Goal: Task Accomplishment & Management: Manage account settings

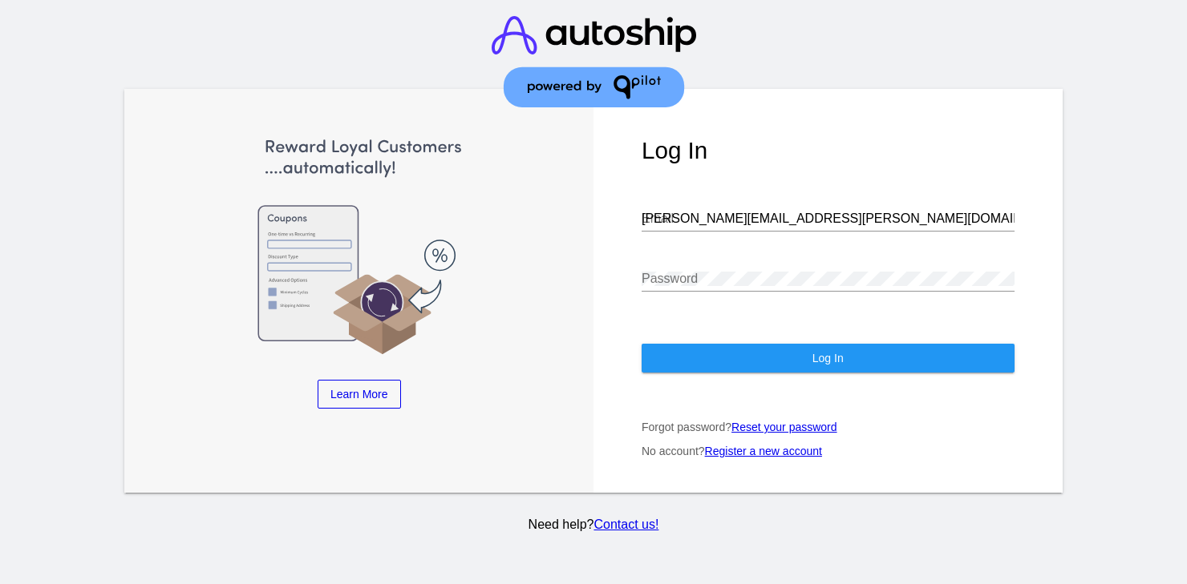
click at [805, 217] on input "[PERSON_NAME][EMAIL_ADDRESS][PERSON_NAME][DOMAIN_NAME]" at bounding box center [827, 219] width 373 height 14
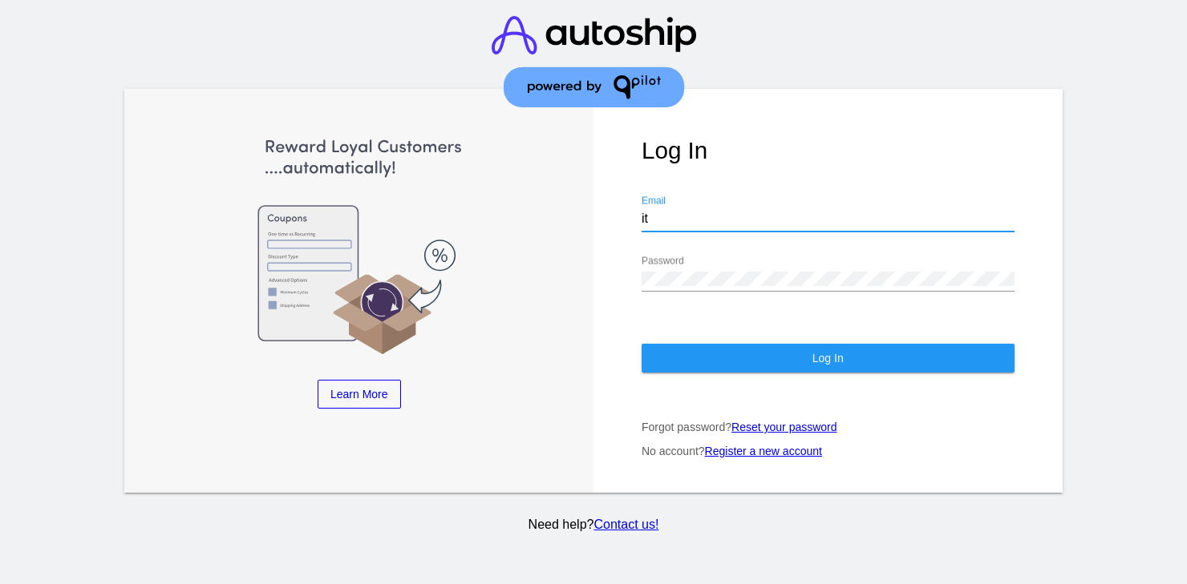
type input "[EMAIL_ADDRESS][DOMAIN_NAME]"
click at [771, 346] on button "Log In" at bounding box center [827, 358] width 373 height 29
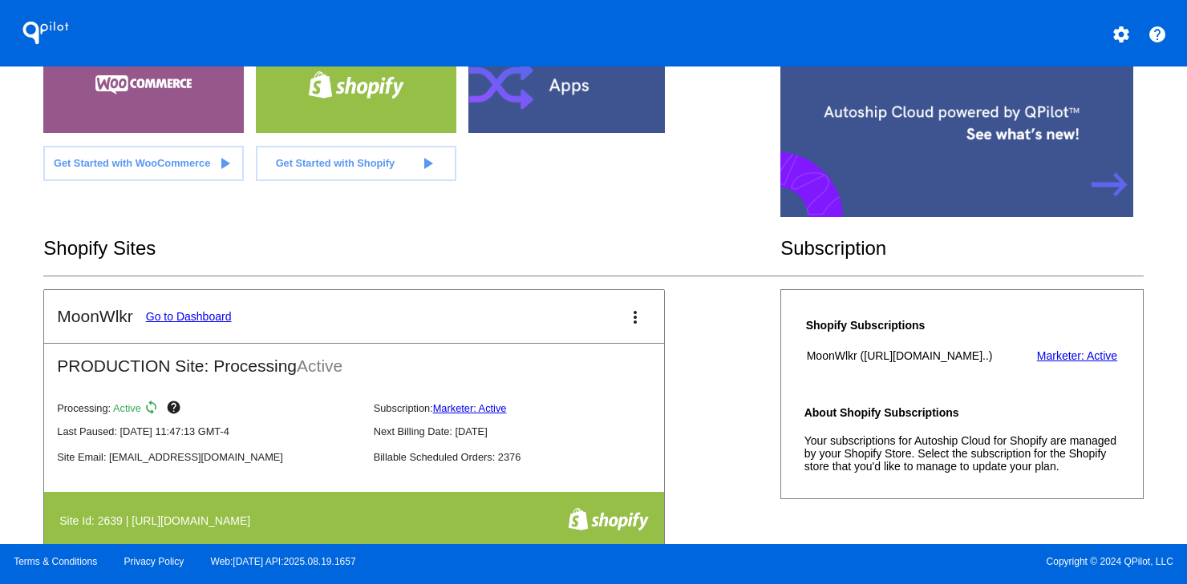
scroll to position [165, 0]
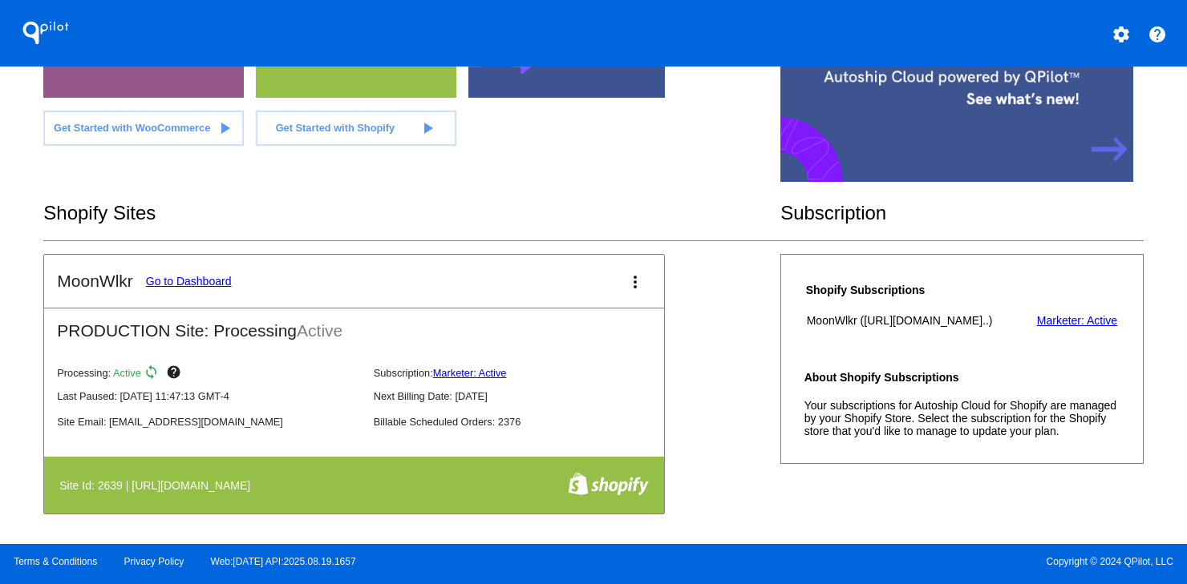
click at [195, 285] on link "Go to Dashboard" at bounding box center [189, 281] width 86 height 13
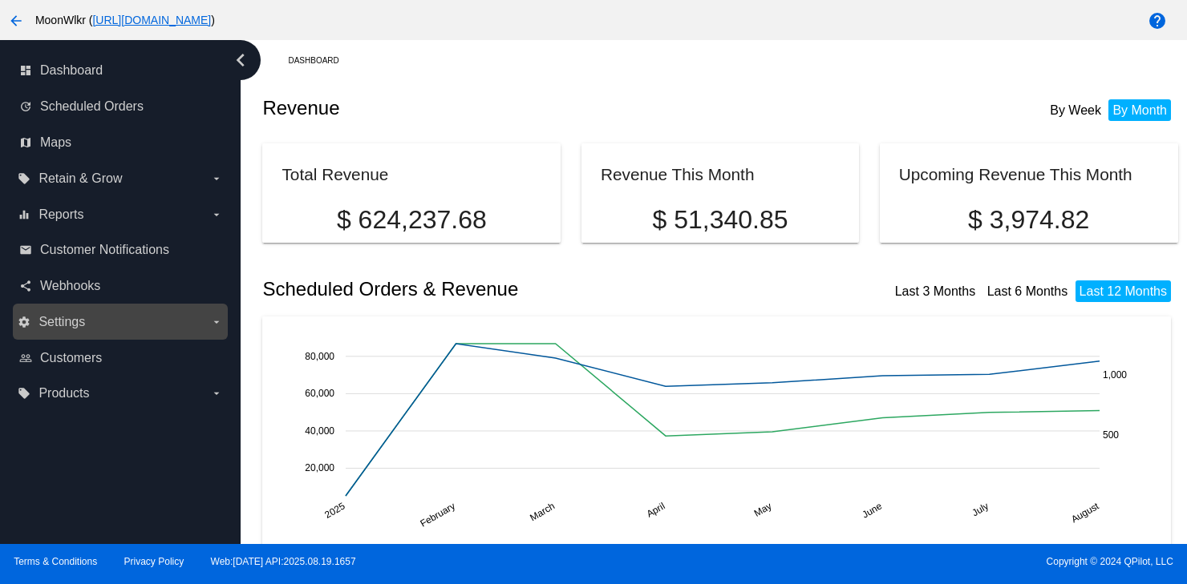
click at [135, 317] on label "settings Settings arrow_drop_down" at bounding box center [120, 322] width 204 height 26
click at [0, 0] on input "settings Settings arrow_drop_down" at bounding box center [0, 0] width 0 height 0
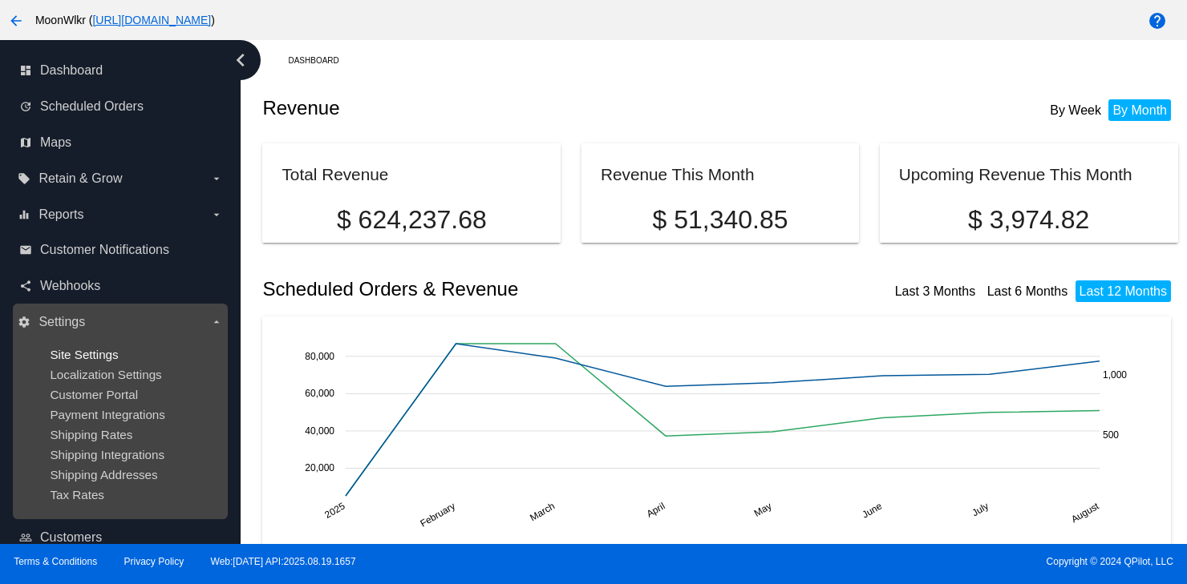
click at [73, 350] on span "Site Settings" at bounding box center [84, 355] width 68 height 14
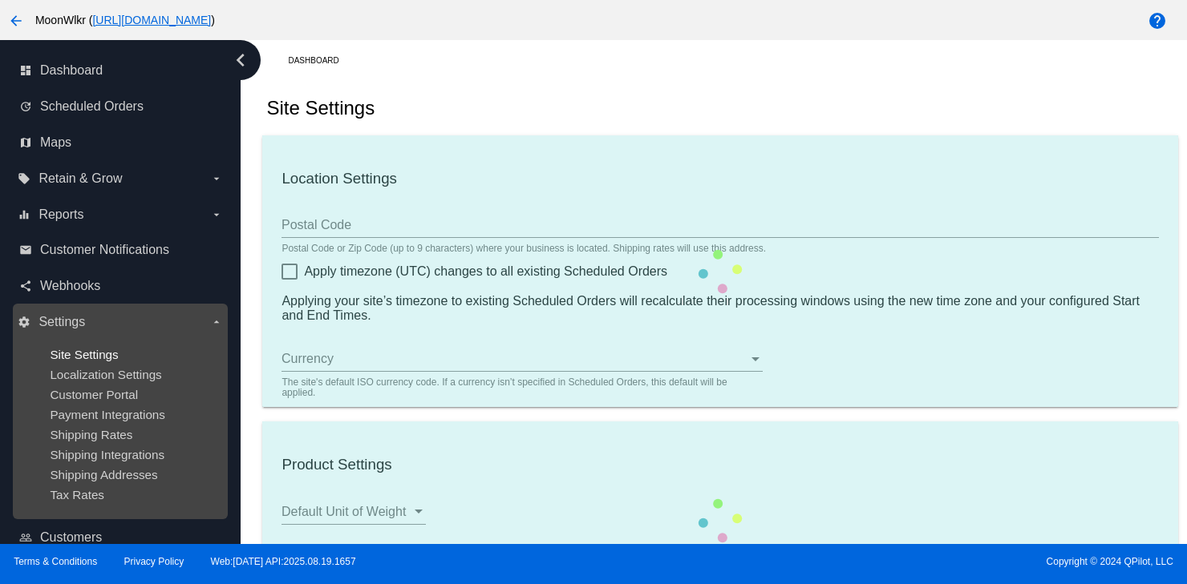
type input "33556"
checkbox input "true"
type input "20:00"
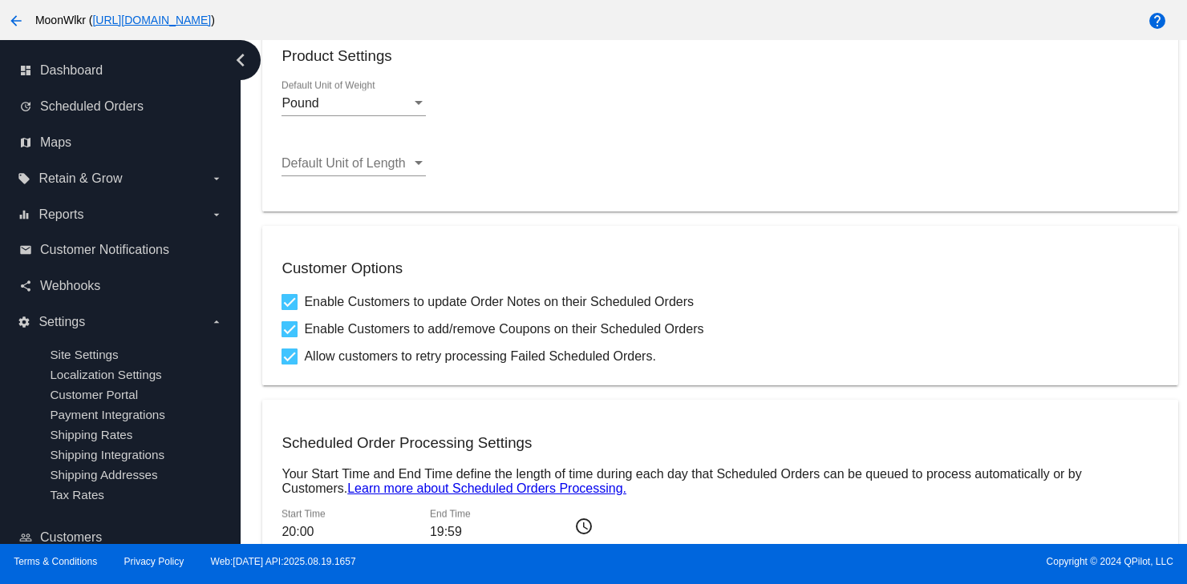
scroll to position [478, 0]
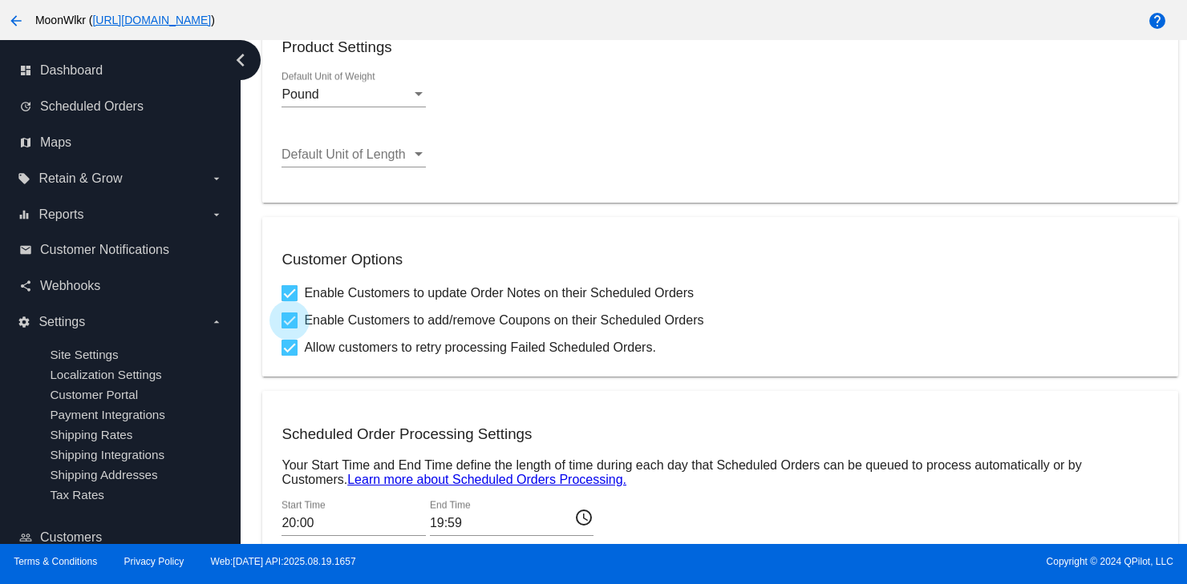
click at [291, 327] on div at bounding box center [289, 321] width 16 height 16
click at [289, 329] on input "Enable Customers to add/remove Coupons on their Scheduled Orders" at bounding box center [289, 329] width 1 height 1
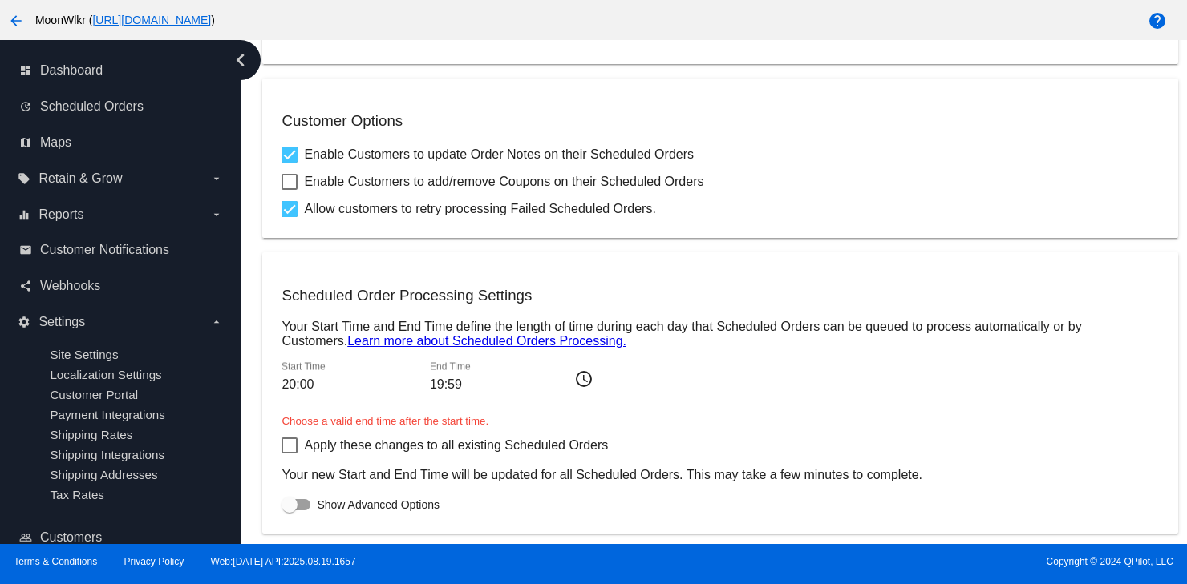
scroll to position [654, 0]
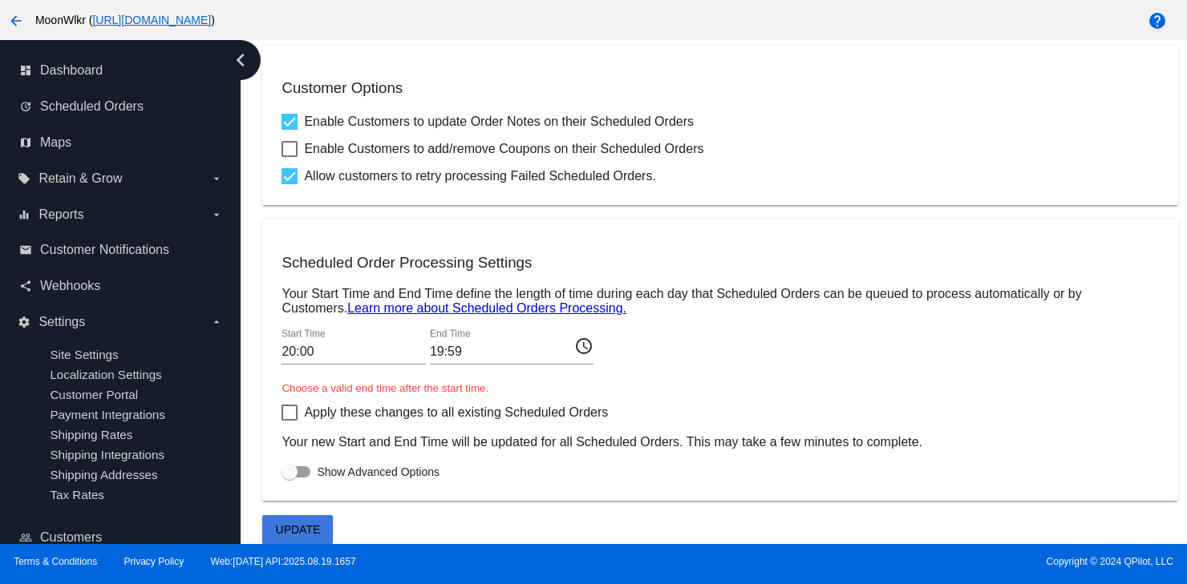
click at [305, 531] on span "Update" at bounding box center [298, 530] width 45 height 13
click at [293, 148] on div at bounding box center [289, 149] width 16 height 16
click at [289, 157] on input "Enable Customers to add/remove Coupons on their Scheduled Orders" at bounding box center [289, 157] width 1 height 1
checkbox input "true"
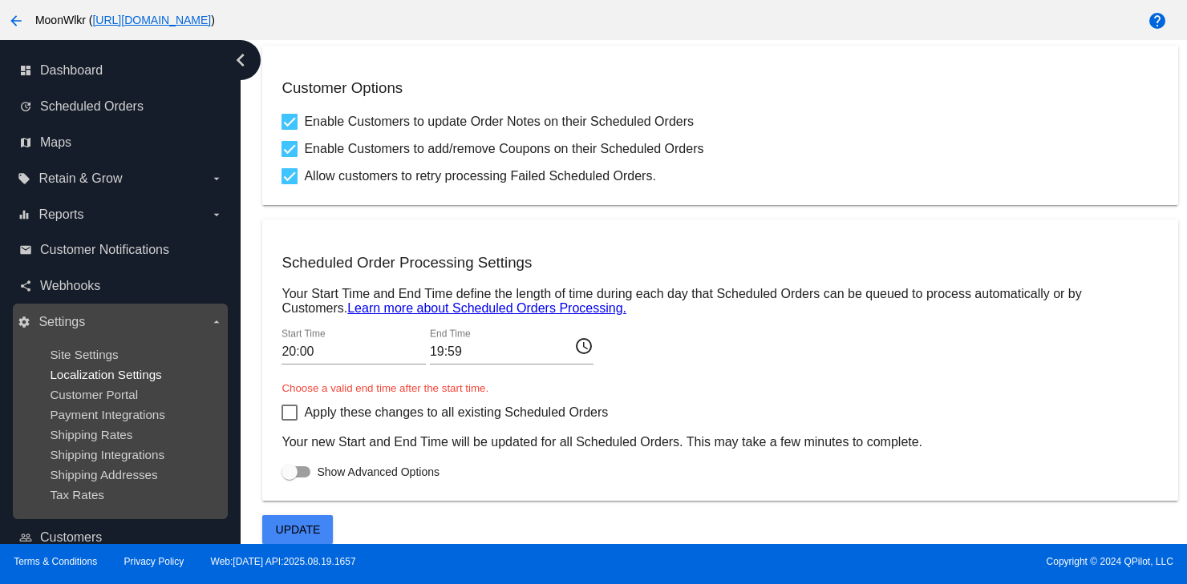
click at [136, 371] on span "Localization Settings" at bounding box center [105, 375] width 111 height 14
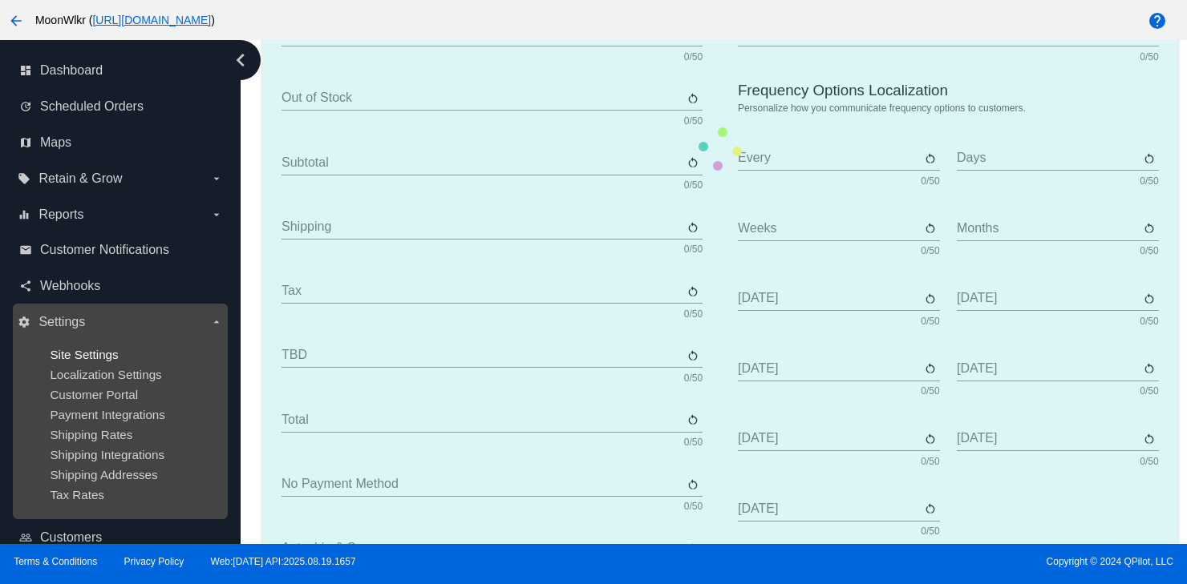
type input "Scheduled Order"
type input "Shipping Address"
type input "Frequency"
type input "Next Occurrence"
type input "Payment Method"
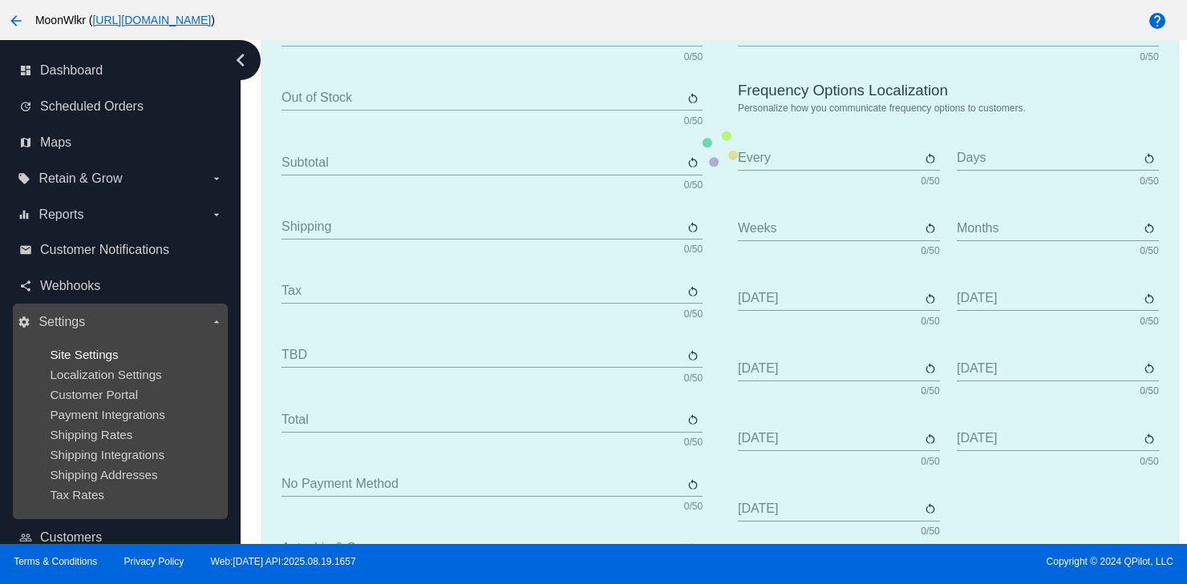
type input "Product"
type input "Quantity"
type input "Price"
type input "Out of stock"
type input "Subtotal"
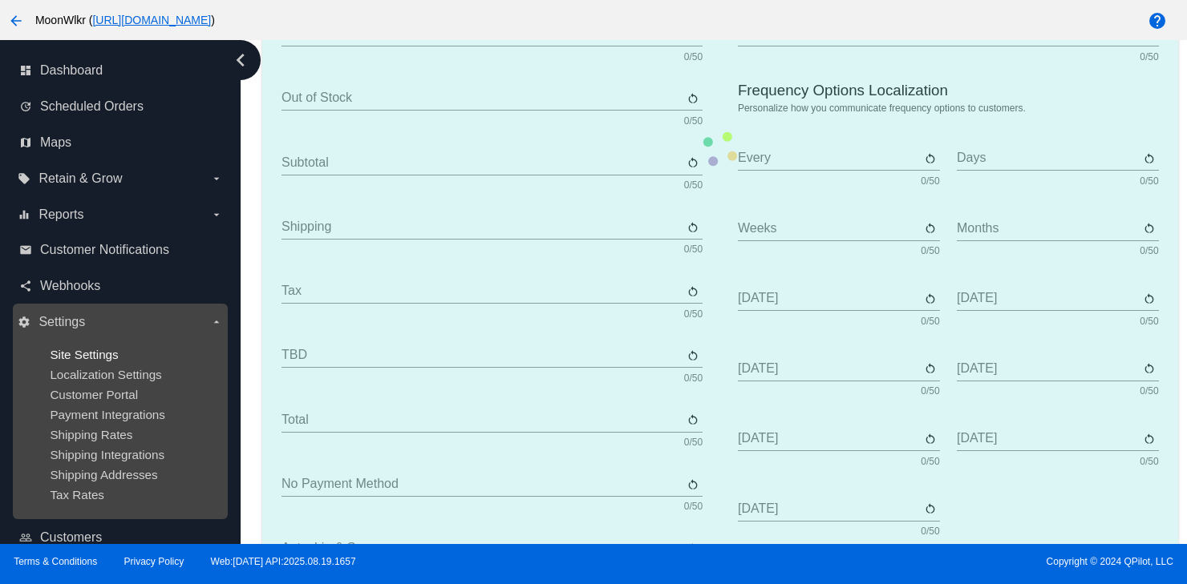
type input "Shipping"
type input "Tax"
type input "TBD"
type input "Total"
type input "No Payment Method"
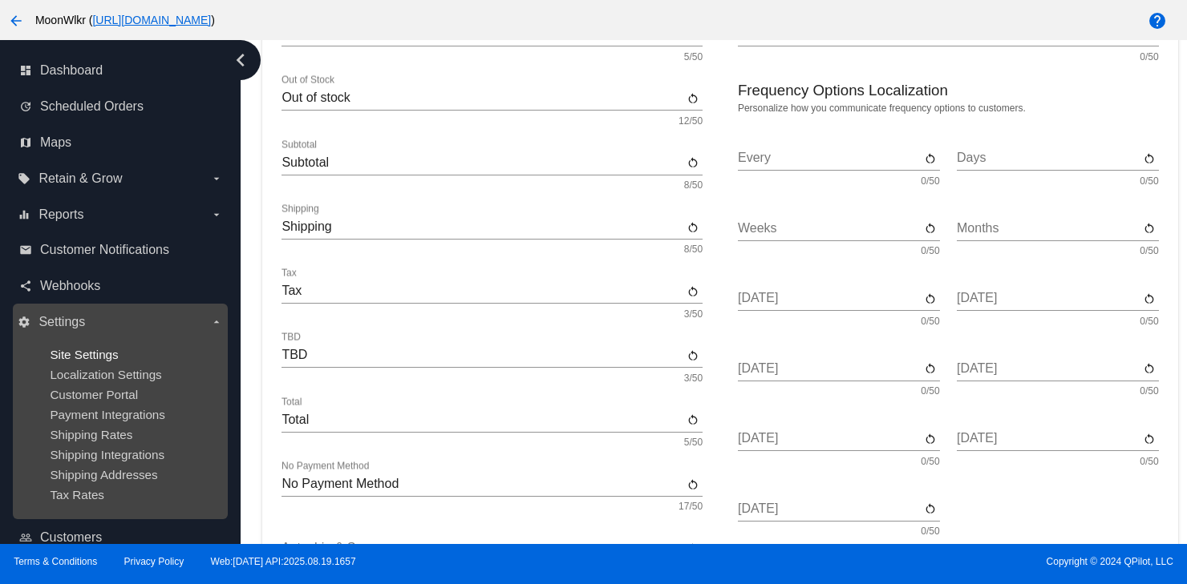
click at [98, 356] on span "Site Settings" at bounding box center [84, 355] width 68 height 14
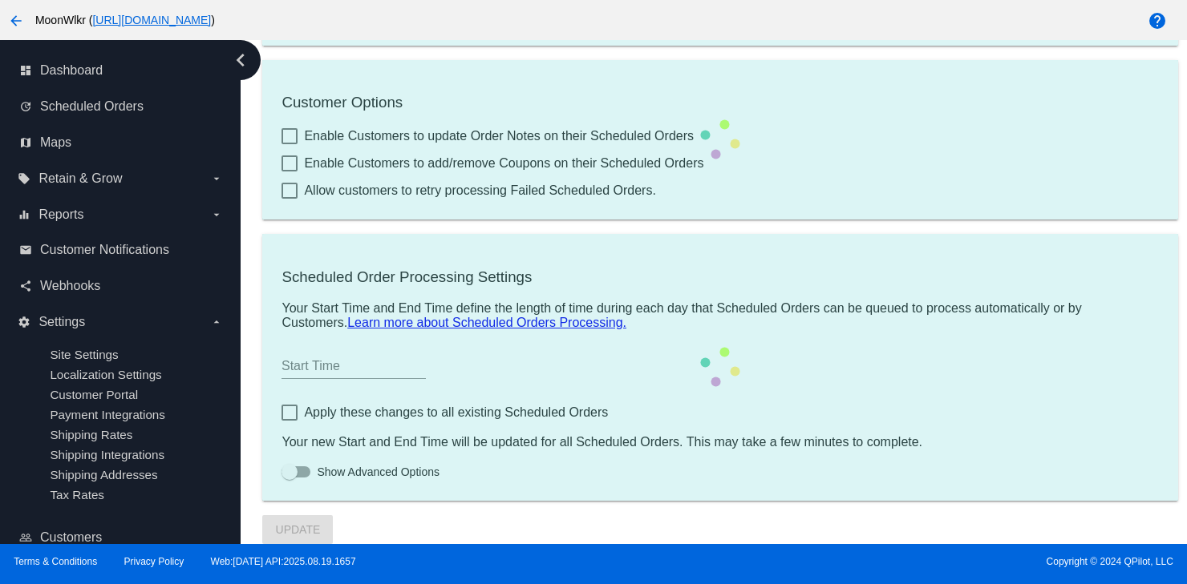
type input "33556"
checkbox input "true"
type input "20:00"
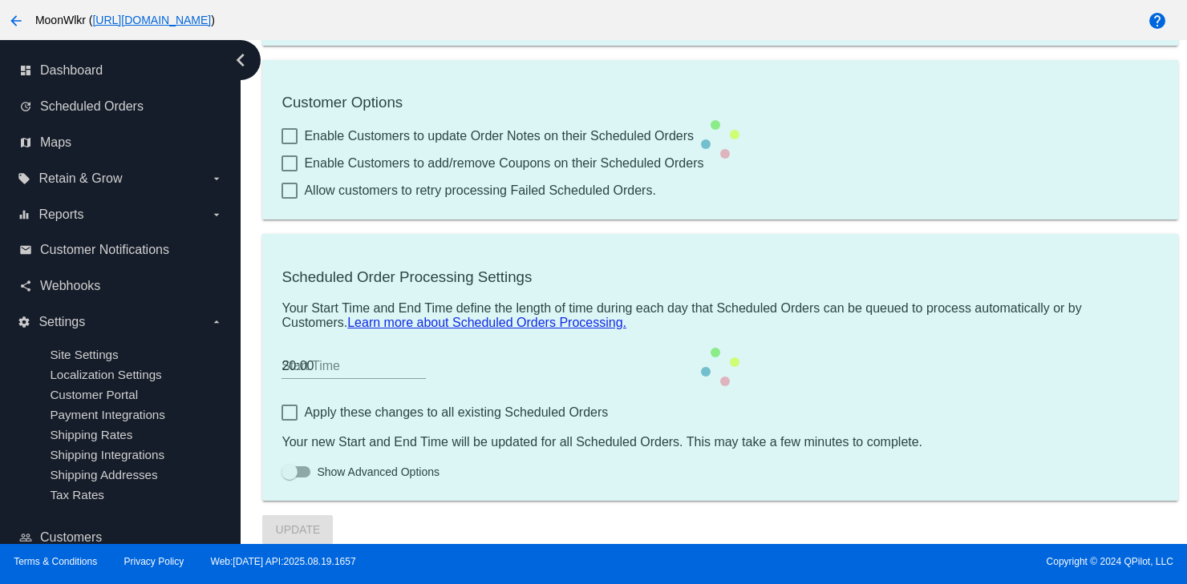
scroll to position [654, 0]
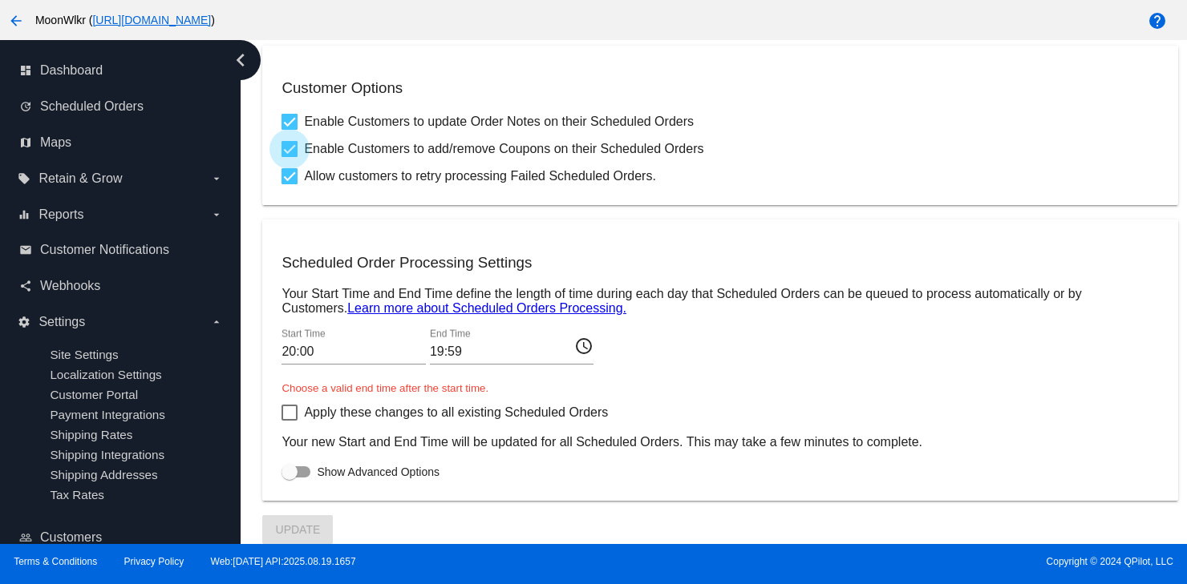
click at [289, 148] on div at bounding box center [289, 149] width 16 height 16
click at [289, 157] on input "Enable Customers to add/remove Coupons on their Scheduled Orders" at bounding box center [289, 157] width 1 height 1
checkbox input "false"
click at [276, 524] on span "Update" at bounding box center [298, 530] width 45 height 13
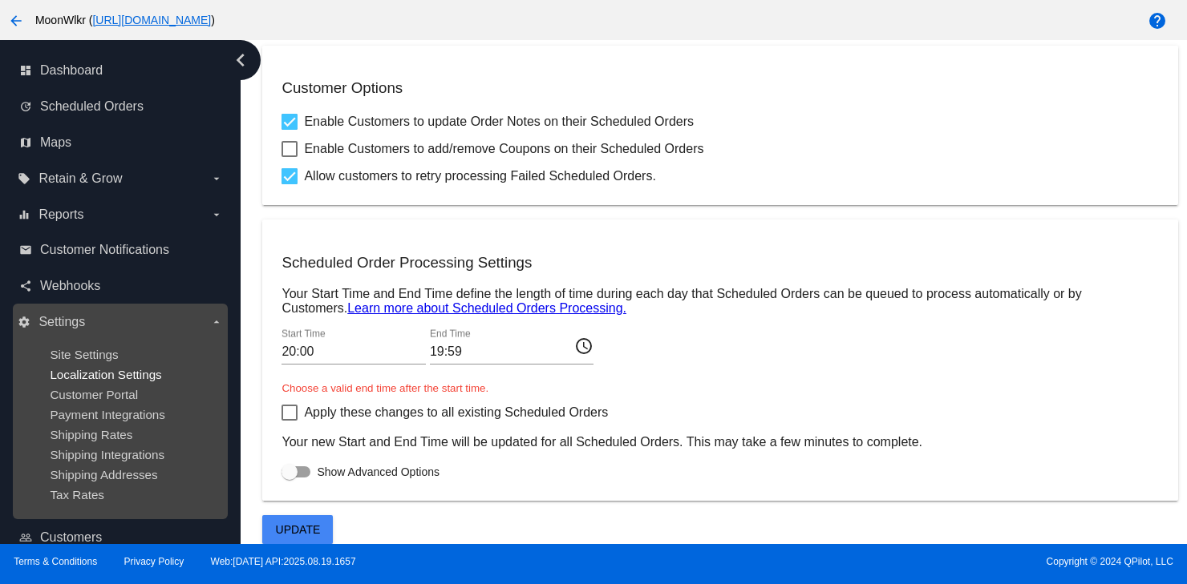
click at [123, 371] on span "Localization Settings" at bounding box center [105, 375] width 111 height 14
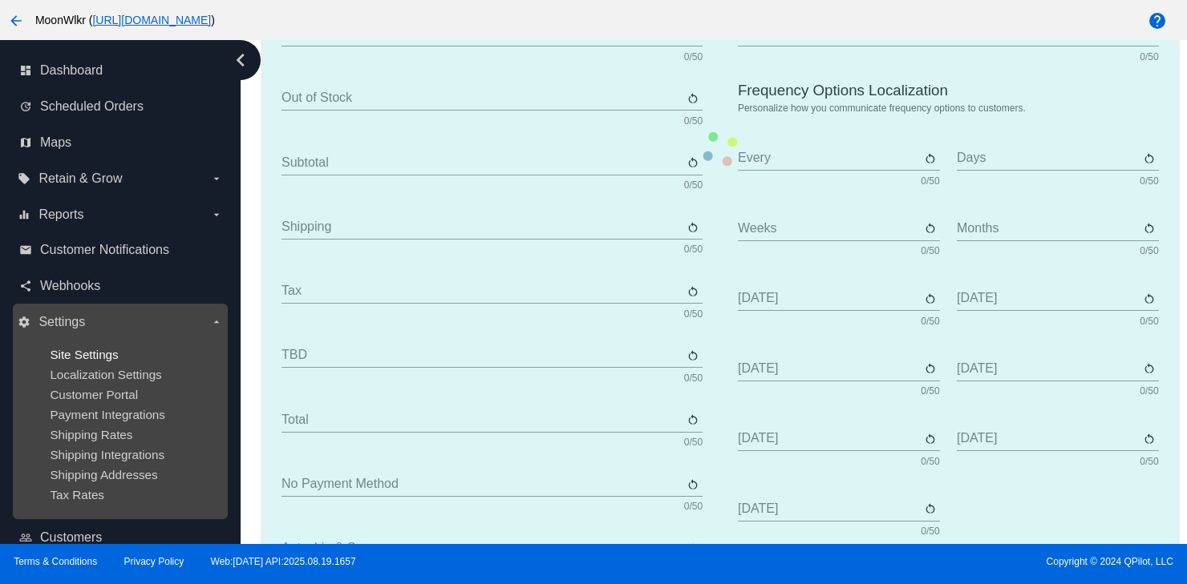
type input "Scheduled Order"
type input "Shipping Address"
type input "Frequency"
type input "Next Occurrence"
type input "Payment Method"
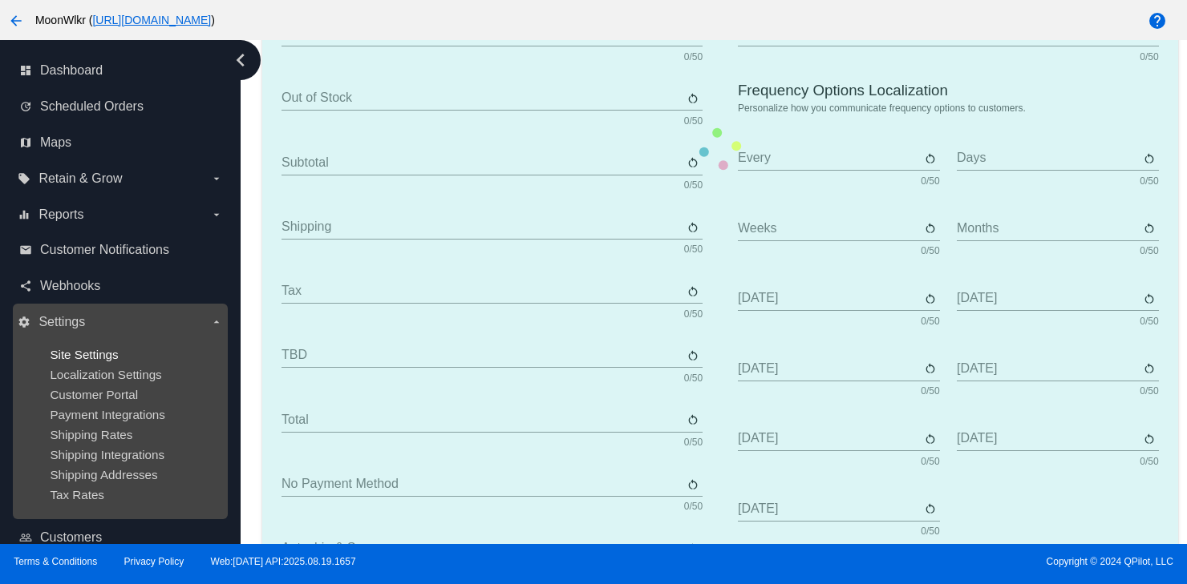
type input "Product"
type input "Quantity"
type input "Price"
type input "Out of stock"
type input "Subtotal"
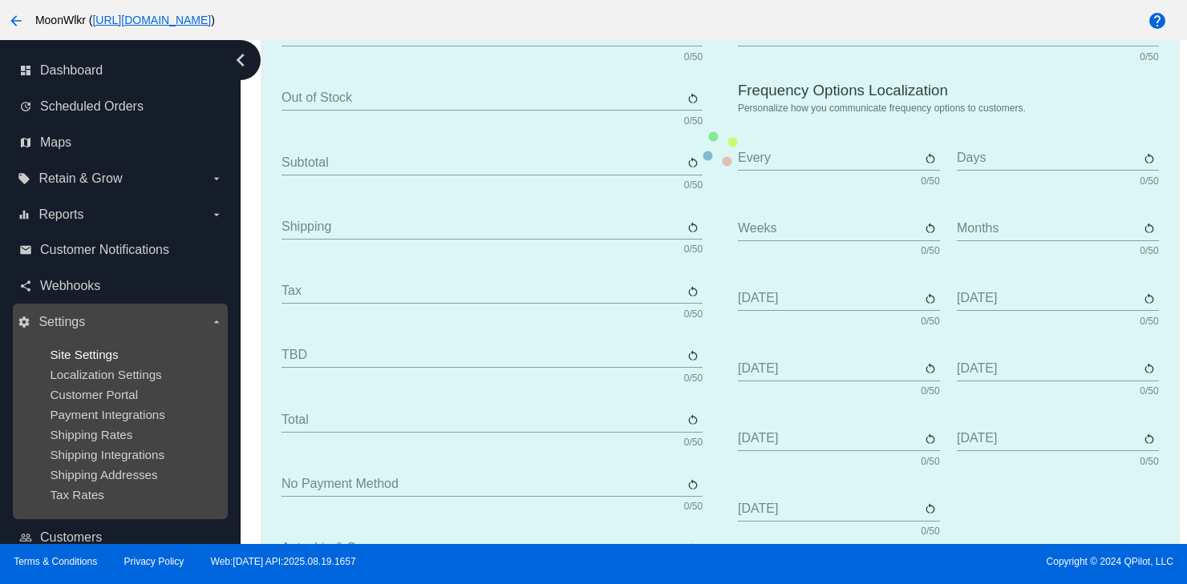
type input "Shipping"
type input "Tax"
type input "TBD"
type input "Total"
type input "No Payment Method"
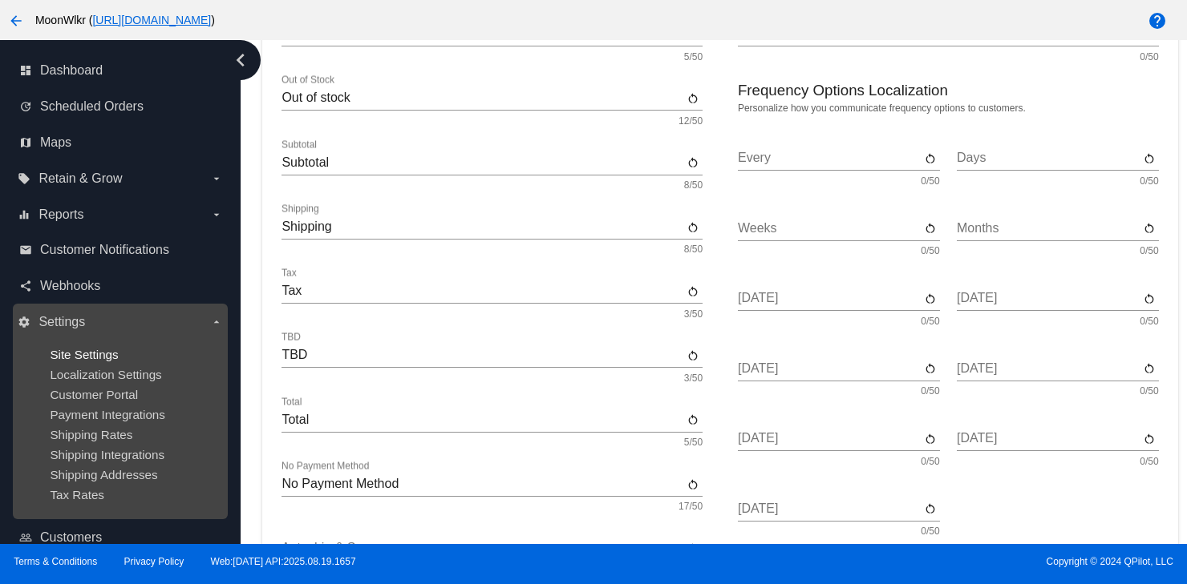
click at [89, 354] on span "Site Settings" at bounding box center [84, 355] width 68 height 14
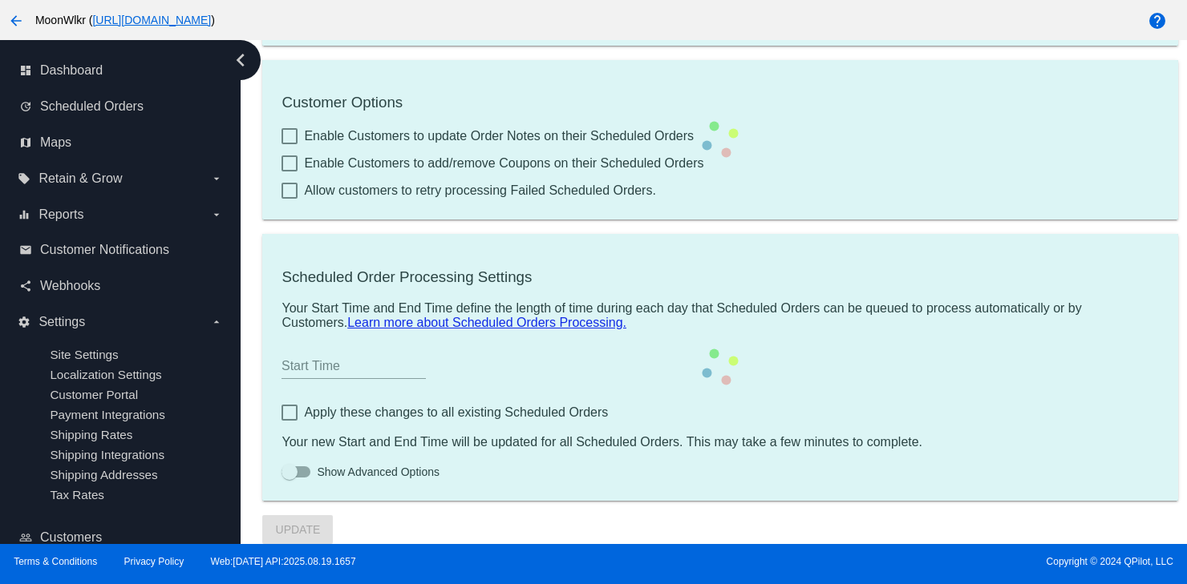
type input "33556"
checkbox input "true"
type input "20:00"
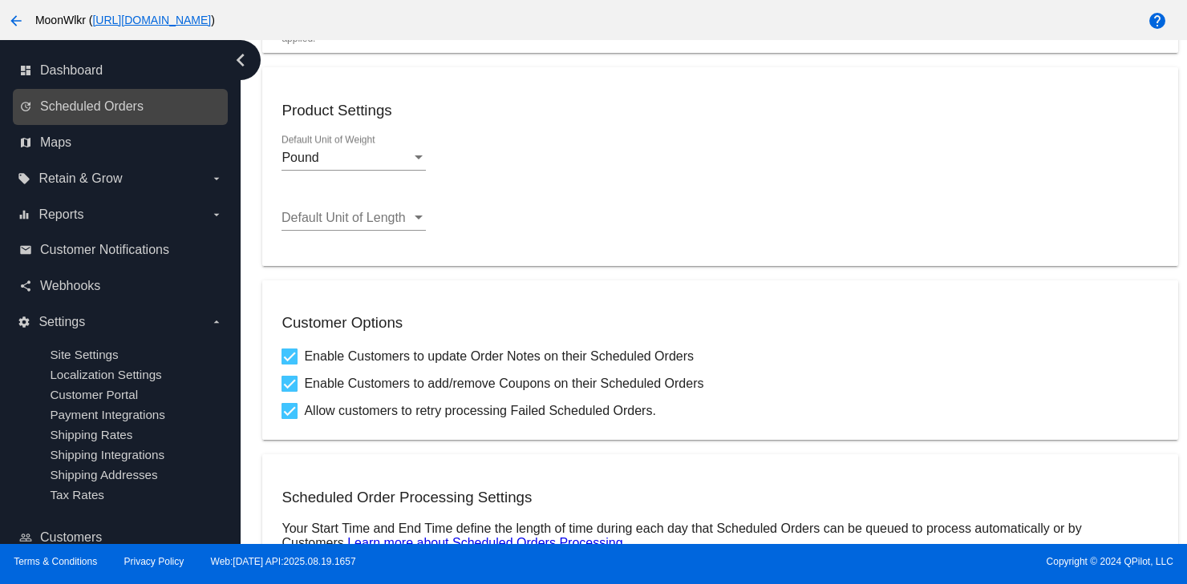
click at [112, 94] on link "update Scheduled Orders" at bounding box center [121, 107] width 204 height 26
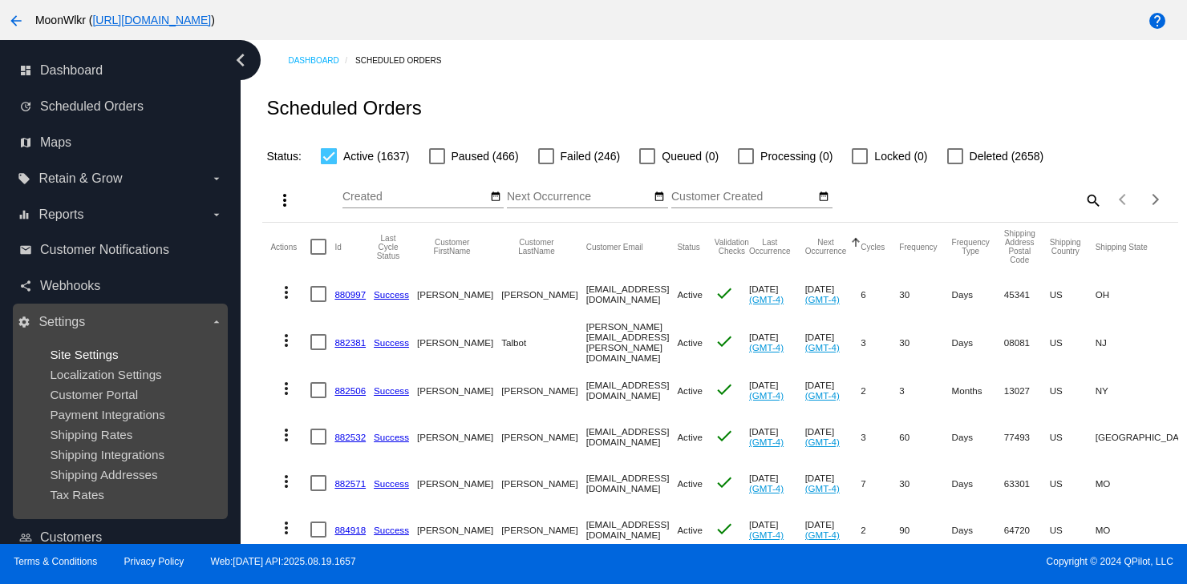
click at [94, 358] on span "Site Settings" at bounding box center [84, 355] width 68 height 14
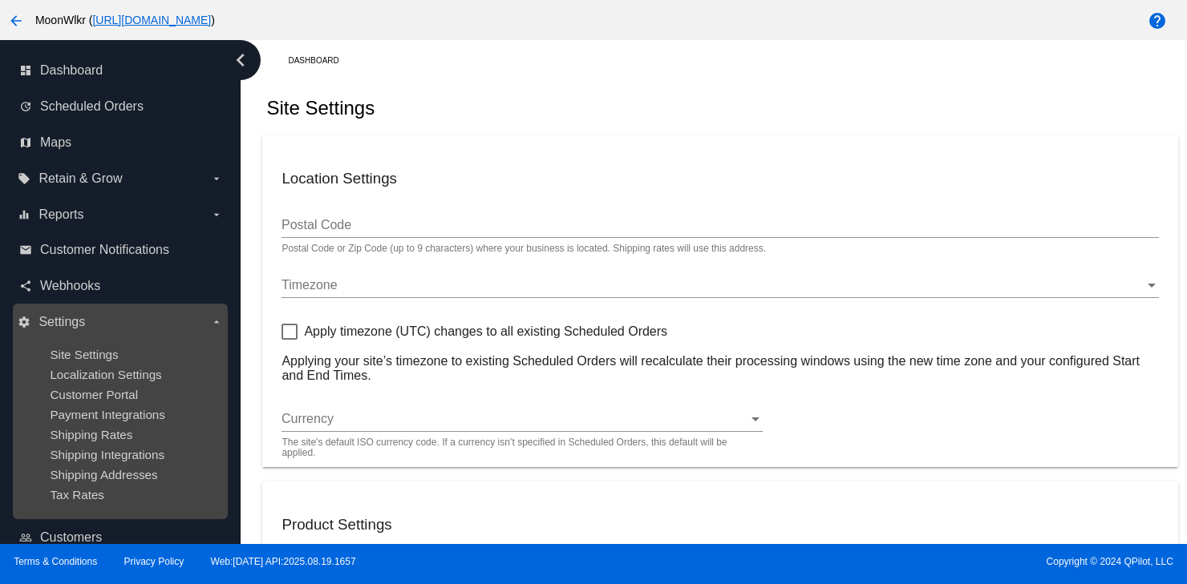
type input "33556"
checkbox input "true"
type input "20:00"
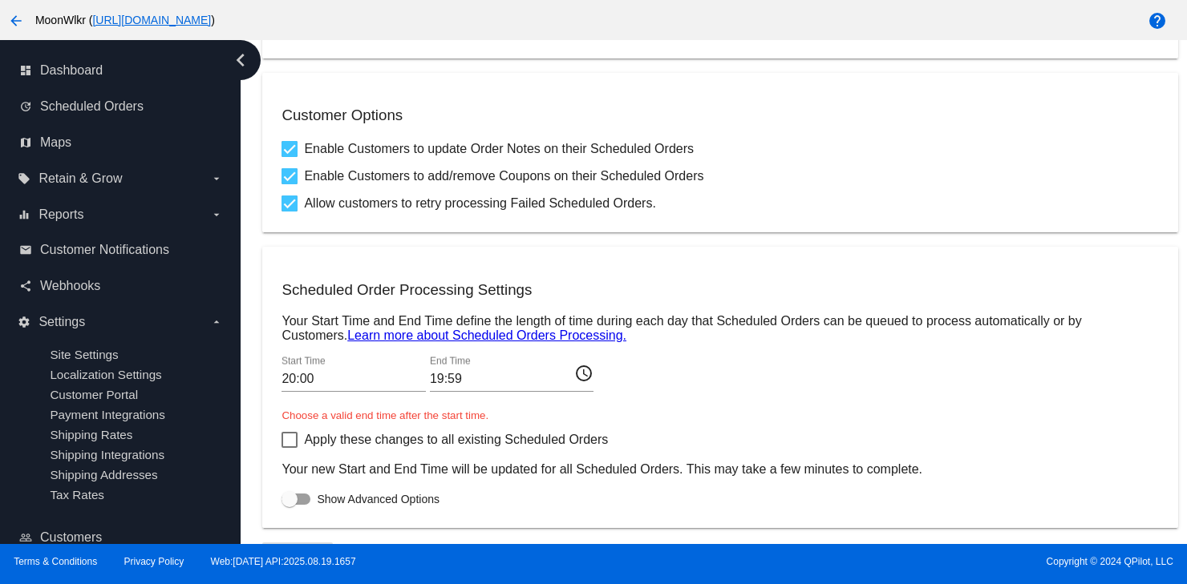
scroll to position [654, 0]
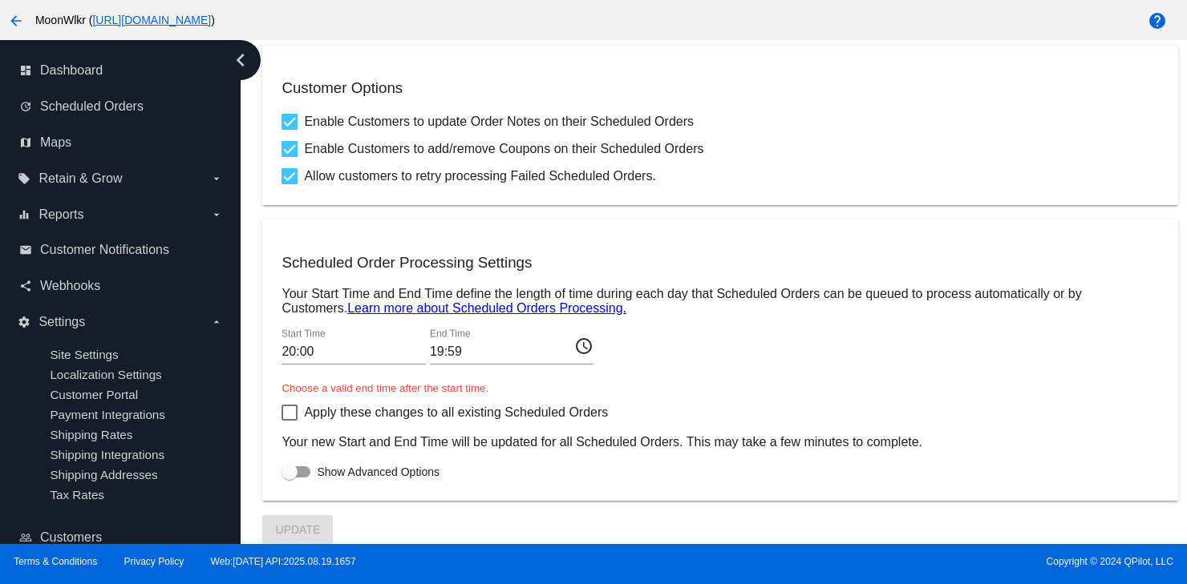
click at [588, 345] on mat-icon "access_time" at bounding box center [583, 345] width 19 height 19
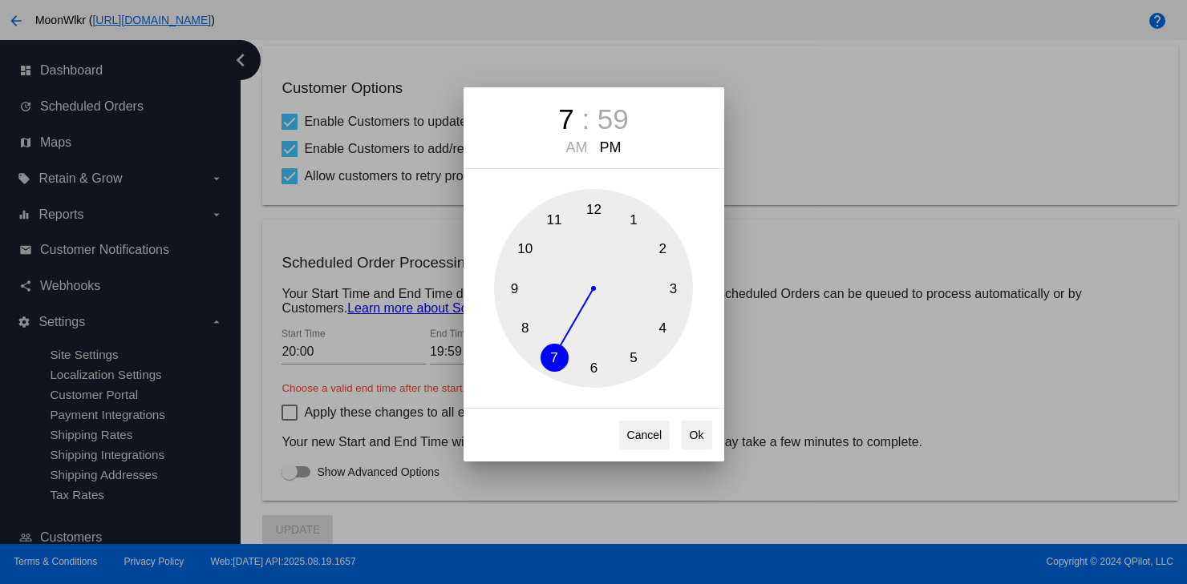
click at [815, 265] on div "7 : 59 AM PM 1 2 3 4 5 6 7 8 9 10 11 12 Cancel Ok" at bounding box center [593, 292] width 1187 height 584
